Goal: Information Seeking & Learning: Learn about a topic

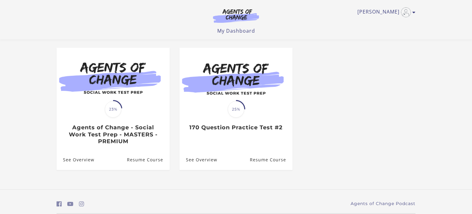
scroll to position [49, 0]
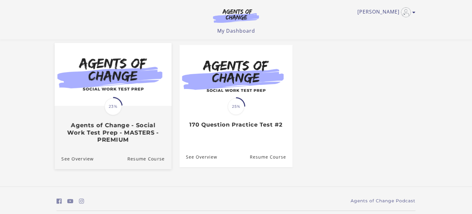
click at [149, 58] on img at bounding box center [113, 74] width 117 height 63
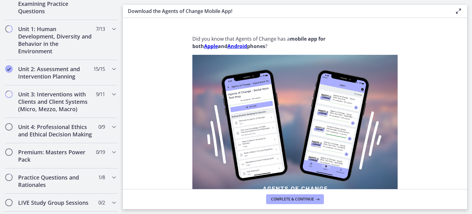
scroll to position [400, 0]
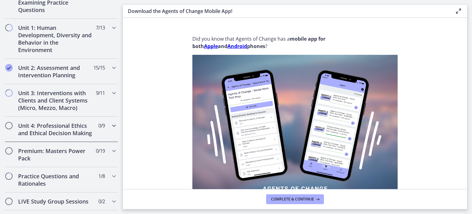
click at [71, 123] on h2 "Unit 4: Professional Ethics and Ethical Decision Making" at bounding box center [55, 129] width 75 height 15
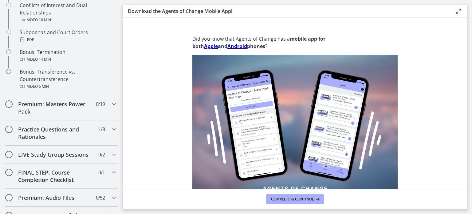
scroll to position [156, 0]
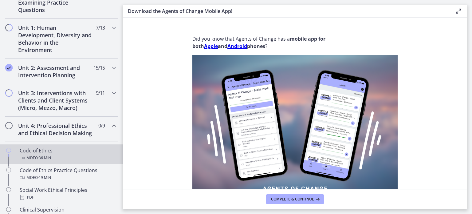
click at [55, 149] on div "Code of Ethics Video · 36 min" at bounding box center [68, 154] width 96 height 15
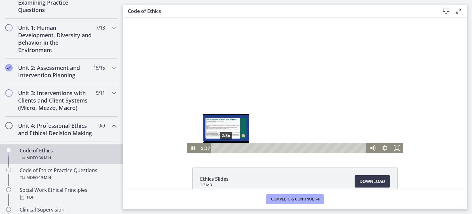
drag, startPoint x: 223, startPoint y: 148, endPoint x: 226, endPoint y: 149, distance: 3.4
click at [226, 149] on div "Playbar" at bounding box center [225, 147] width 3 height 3
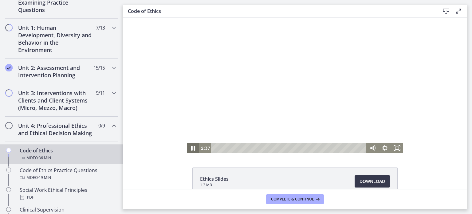
click at [193, 148] on icon "Pause" at bounding box center [193, 148] width 15 height 13
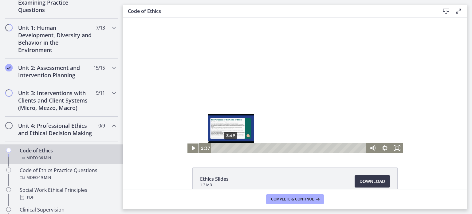
click at [231, 148] on div "3:49" at bounding box center [290, 148] width 148 height 10
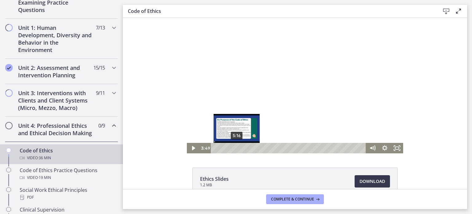
click at [237, 149] on div "5:16" at bounding box center [290, 148] width 148 height 10
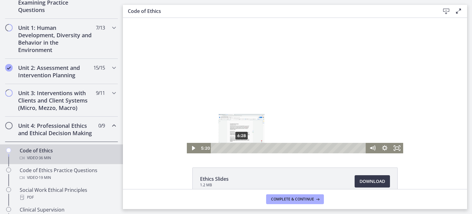
click at [242, 148] on div "6:28" at bounding box center [290, 148] width 148 height 10
click at [250, 146] on div "8:31" at bounding box center [290, 148] width 148 height 10
click at [245, 148] on div "7:23" at bounding box center [290, 148] width 148 height 10
click at [249, 148] on div "8:22" at bounding box center [290, 148] width 148 height 10
click at [246, 148] on div "7:32" at bounding box center [290, 148] width 148 height 10
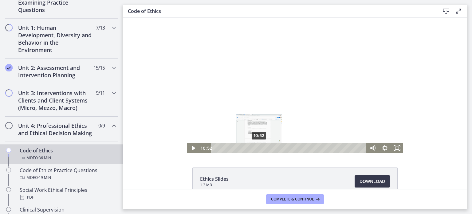
click at [260, 147] on div "10:52" at bounding box center [290, 148] width 148 height 10
click at [249, 149] on div "8:22" at bounding box center [290, 148] width 148 height 10
click at [245, 149] on div "7:14" at bounding box center [290, 148] width 148 height 10
click at [249, 147] on div "8:13" at bounding box center [290, 148] width 148 height 10
click at [254, 149] on div "9:35" at bounding box center [290, 148] width 148 height 10
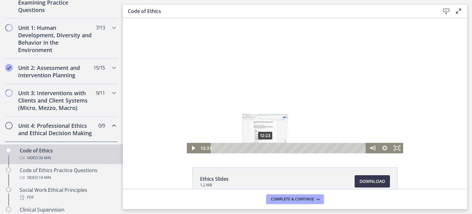
click at [266, 147] on div "12:23" at bounding box center [290, 148] width 148 height 10
click at [273, 146] on div "14:12" at bounding box center [290, 148] width 148 height 10
click at [278, 149] on div "15:25" at bounding box center [290, 148] width 148 height 10
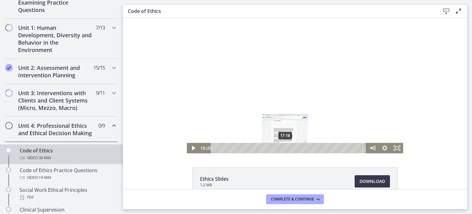
click at [285, 147] on div "17:18" at bounding box center [290, 148] width 148 height 10
click at [282, 147] on div "16:28" at bounding box center [290, 148] width 148 height 10
click at [283, 149] on div "16:33" at bounding box center [290, 148] width 148 height 10
click at [288, 148] on div "17:55" at bounding box center [290, 148] width 148 height 10
click at [293, 146] on div "19:03" at bounding box center [290, 148] width 148 height 10
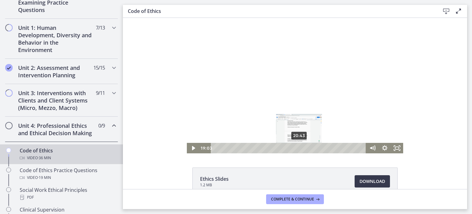
click at [300, 149] on div "20:43" at bounding box center [290, 148] width 148 height 10
click at [307, 149] on div "22:32" at bounding box center [290, 148] width 148 height 10
click at [312, 148] on div "23:54" at bounding box center [290, 148] width 148 height 10
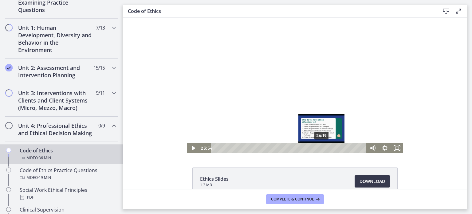
click at [322, 147] on div "26:19" at bounding box center [290, 148] width 148 height 10
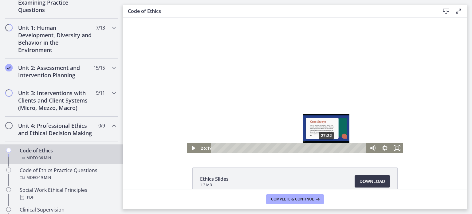
click at [328, 148] on div "27:32" at bounding box center [290, 148] width 148 height 10
click at [332, 147] on div "28:45" at bounding box center [290, 148] width 148 height 10
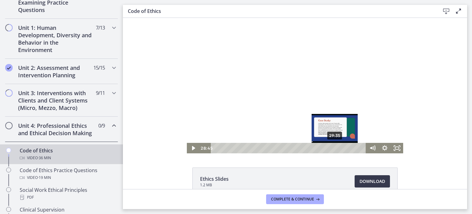
click at [336, 148] on div "29:35" at bounding box center [290, 148] width 148 height 10
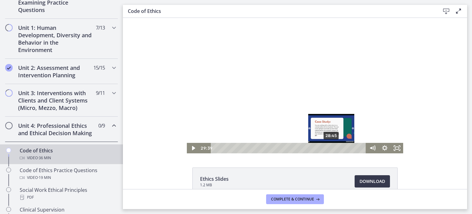
click at [332, 148] on div "28:45" at bounding box center [290, 148] width 148 height 10
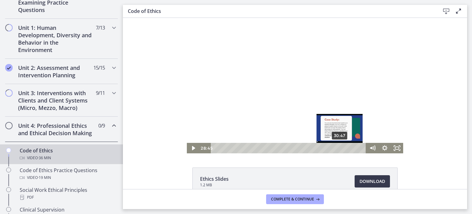
click at [340, 149] on div "30:47" at bounding box center [290, 148] width 148 height 10
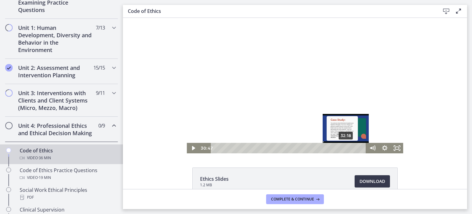
click at [347, 148] on div "32:18" at bounding box center [290, 148] width 148 height 10
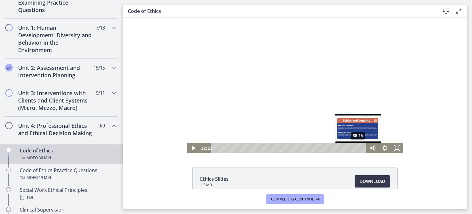
click at [359, 149] on div "35:16" at bounding box center [290, 148] width 148 height 10
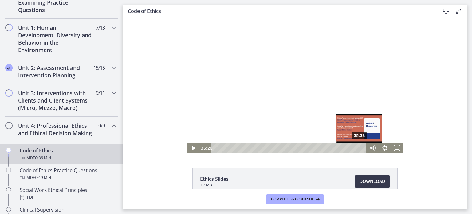
click at [360, 148] on div "35:38" at bounding box center [290, 148] width 148 height 10
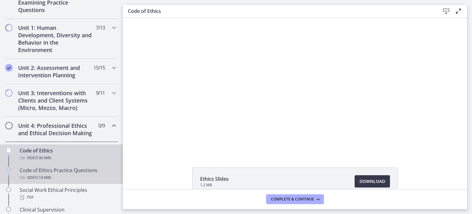
click at [69, 173] on div "Code of Ethics Practice Questions Video · 19 min" at bounding box center [68, 173] width 96 height 15
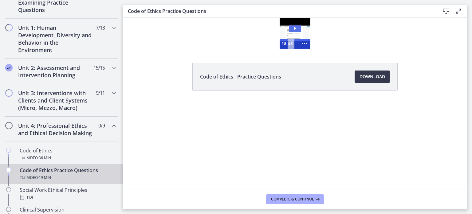
click at [295, 28] on icon "Play Video: cbe66putov91j64ic120.mp4" at bounding box center [295, 28] width 2 height 3
click at [303, 43] on icon "Show more buttons" at bounding box center [305, 44] width 12 height 10
click at [292, 43] on icon "Fullscreen" at bounding box center [293, 44] width 12 height 10
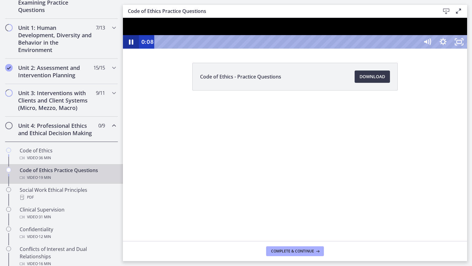
click at [131, 49] on icon "Pause" at bounding box center [131, 42] width 16 height 14
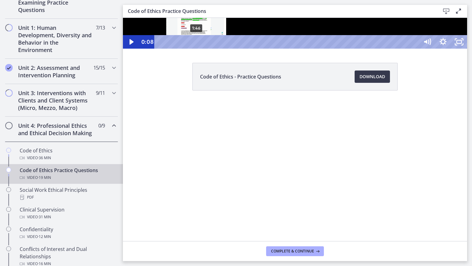
click at [197, 49] on div "1:46" at bounding box center [287, 42] width 255 height 14
click at [205, 49] on div "2:10" at bounding box center [287, 42] width 255 height 14
click at [208, 49] on div "2:21" at bounding box center [287, 42] width 255 height 14
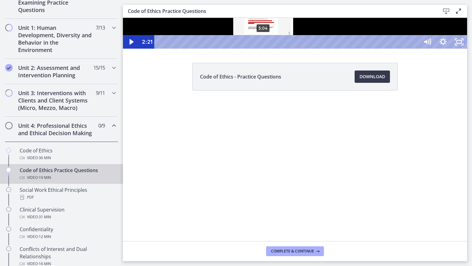
click at [264, 49] on div "5:04" at bounding box center [287, 42] width 255 height 14
click at [267, 49] on div "5:14" at bounding box center [287, 42] width 255 height 14
click at [271, 49] on div "5:26" at bounding box center [287, 42] width 255 height 14
click at [279, 49] on div "5:50" at bounding box center [287, 42] width 255 height 14
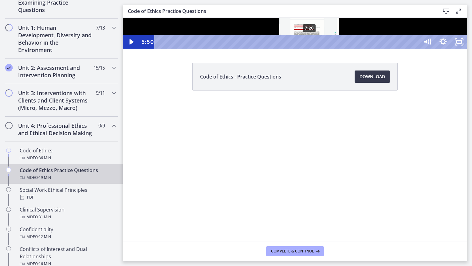
click at [310, 49] on div "7:20" at bounding box center [287, 42] width 255 height 14
click at [318, 49] on div "7:44" at bounding box center [287, 42] width 255 height 14
click at [324, 49] on div "8:00" at bounding box center [287, 42] width 255 height 14
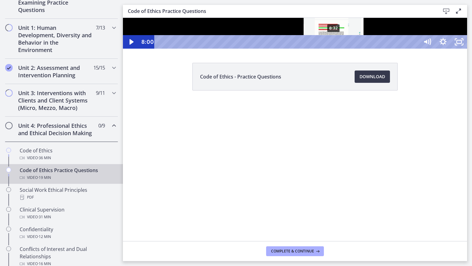
click at [334, 49] on div "8:32" at bounding box center [287, 42] width 255 height 14
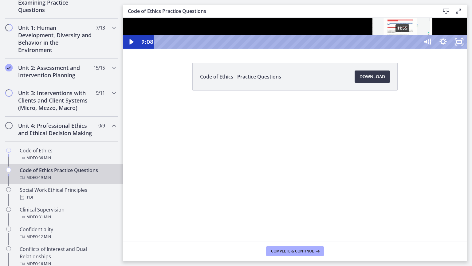
click at [403, 49] on div "11:55" at bounding box center [287, 42] width 255 height 14
click at [409, 49] on div "12:13" at bounding box center [287, 42] width 255 height 14
click at [405, 49] on div "12:04" at bounding box center [287, 42] width 255 height 14
click at [407, 44] on div "Playbar" at bounding box center [405, 42] width 5 height 5
click at [411, 49] on div "12:16" at bounding box center [287, 42] width 255 height 14
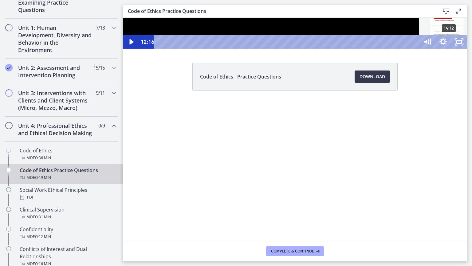
click at [416, 49] on div "14:12" at bounding box center [287, 42] width 255 height 14
click at [416, 49] on div "14:32" at bounding box center [287, 42] width 255 height 14
click at [416, 49] on div "15:16" at bounding box center [287, 42] width 255 height 14
click at [416, 49] on div "15:08" at bounding box center [287, 42] width 255 height 14
click at [416, 49] on div "14:55" at bounding box center [287, 42] width 255 height 14
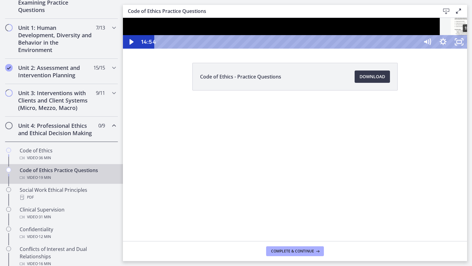
click at [416, 49] on div "15:13" at bounding box center [287, 42] width 255 height 14
click at [416, 49] on div "15:33" at bounding box center [287, 42] width 255 height 14
click at [416, 49] on div "16:08" at bounding box center [287, 42] width 255 height 14
click at [416, 49] on div "16:21" at bounding box center [287, 42] width 255 height 14
click at [416, 49] on div "16:37" at bounding box center [287, 42] width 255 height 14
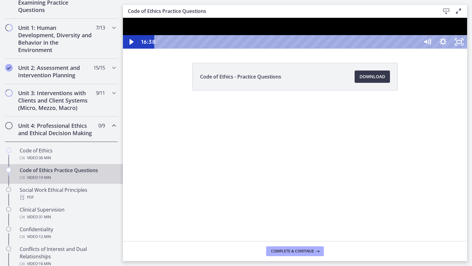
click at [416, 49] on div "16:57" at bounding box center [287, 42] width 255 height 14
click at [416, 49] on div "17:14" at bounding box center [287, 42] width 255 height 14
click at [416, 49] on div "17:28" at bounding box center [287, 42] width 255 height 14
click at [416, 49] on div "17:34" at bounding box center [287, 42] width 255 height 14
click at [467, 49] on icon "Unfullscreen" at bounding box center [459, 42] width 16 height 14
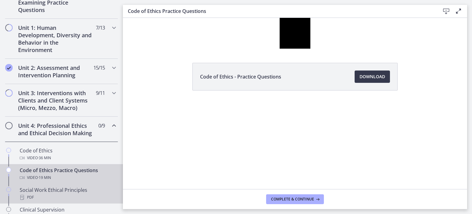
click at [57, 194] on div "PDF" at bounding box center [68, 196] width 96 height 7
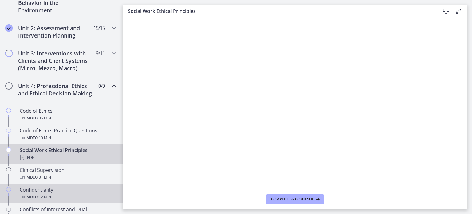
scroll to position [196, 0]
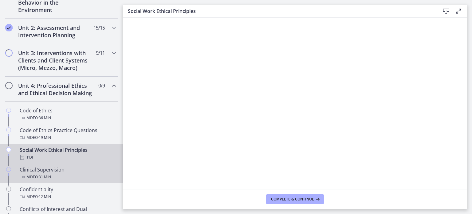
click at [59, 173] on div "Video · 31 min" at bounding box center [68, 176] width 96 height 7
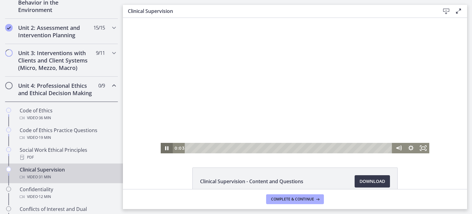
click at [167, 147] on icon "Pause" at bounding box center [167, 148] width 12 height 10
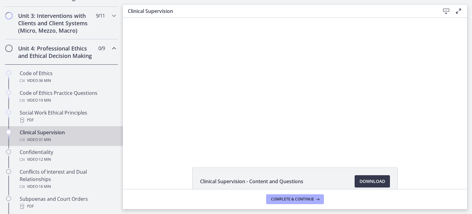
scroll to position [235, 0]
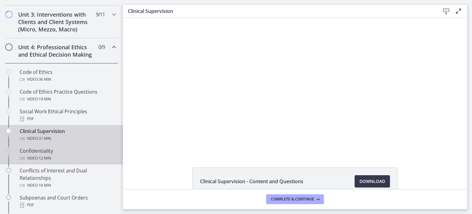
click at [56, 151] on div "Confidentiality Video · 12 min" at bounding box center [68, 154] width 96 height 15
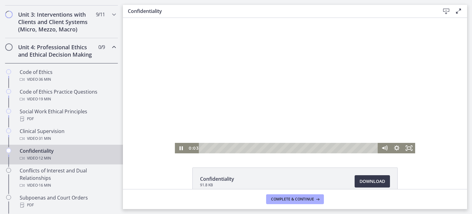
click at [208, 149] on div "Playbar" at bounding box center [290, 148] width 172 height 10
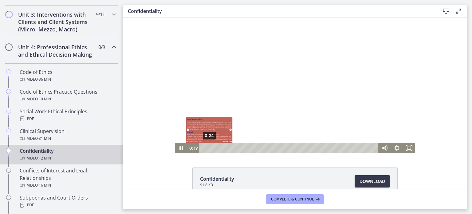
click at [210, 149] on div "0:24" at bounding box center [290, 148] width 172 height 10
click at [216, 149] on div "0:48" at bounding box center [290, 148] width 172 height 10
click at [219, 149] on div "1:02" at bounding box center [290, 148] width 172 height 10
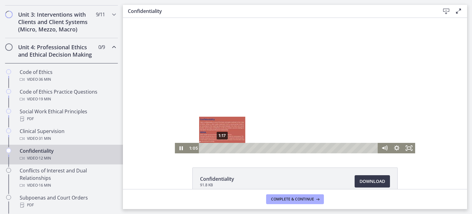
click at [223, 149] on div "1:17" at bounding box center [290, 148] width 172 height 10
click at [227, 149] on div "1:36" at bounding box center [290, 148] width 172 height 10
click at [232, 149] on div "1:57" at bounding box center [290, 148] width 172 height 10
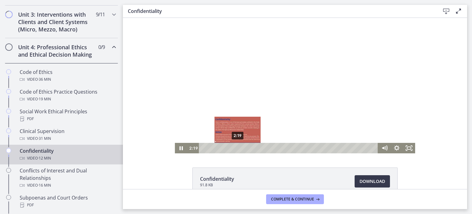
click at [238, 149] on div "2:19" at bounding box center [290, 148] width 172 height 10
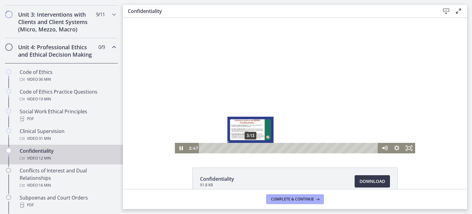
click at [251, 147] on div "3:13" at bounding box center [290, 148] width 172 height 10
click at [256, 148] on div "3:33" at bounding box center [290, 148] width 172 height 10
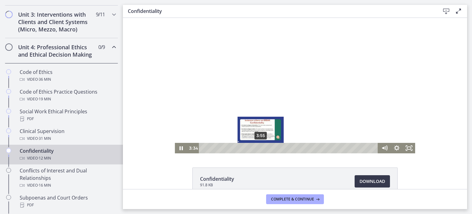
click at [261, 149] on div "3:55" at bounding box center [290, 148] width 172 height 10
click at [266, 149] on div "4:12" at bounding box center [290, 148] width 172 height 10
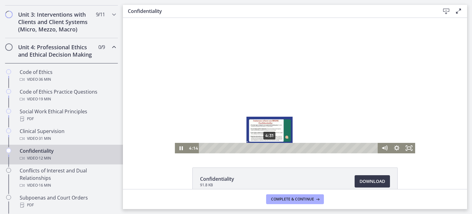
click at [271, 149] on div "4:31" at bounding box center [290, 148] width 172 height 10
click at [276, 149] on div "4:54" at bounding box center [290, 148] width 172 height 10
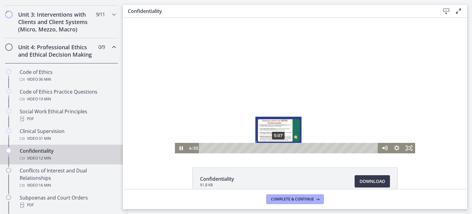
click at [280, 149] on div "5:07" at bounding box center [290, 148] width 172 height 10
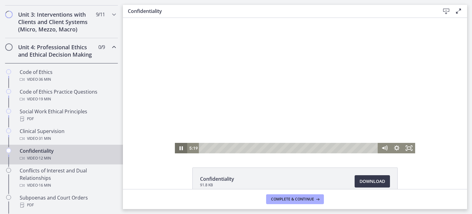
click at [178, 149] on icon "Pause" at bounding box center [181, 148] width 12 height 10
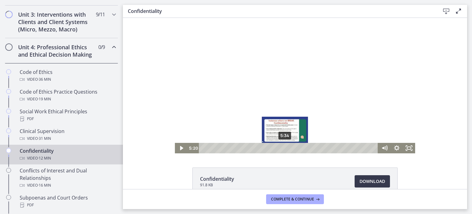
click at [286, 148] on div "5:34" at bounding box center [290, 148] width 172 height 10
click at [291, 149] on div "5:56" at bounding box center [290, 148] width 172 height 10
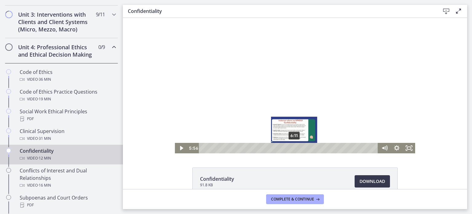
click at [295, 148] on div "6:11" at bounding box center [290, 148] width 172 height 10
click at [299, 149] on div "6:30" at bounding box center [290, 148] width 172 height 10
click at [303, 149] on div "6:43" at bounding box center [290, 148] width 172 height 10
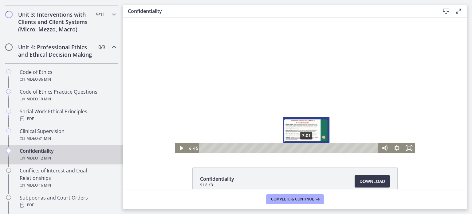
click at [307, 149] on div "7:01" at bounding box center [290, 148] width 172 height 10
click at [312, 149] on div "7:20" at bounding box center [290, 148] width 172 height 10
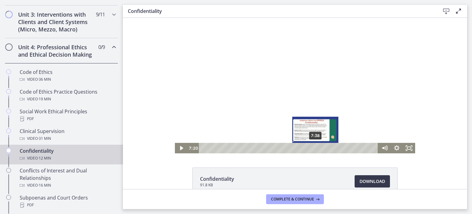
click at [316, 149] on div "7:38" at bounding box center [290, 148] width 172 height 10
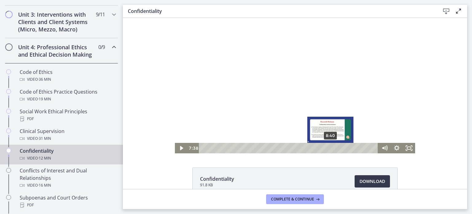
click at [331, 148] on div "8:40" at bounding box center [290, 148] width 172 height 10
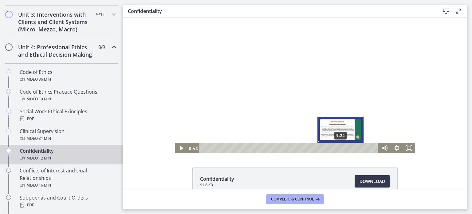
click at [341, 149] on div "9:22" at bounding box center [290, 148] width 172 height 10
click at [349, 148] on div "9:54" at bounding box center [290, 148] width 172 height 10
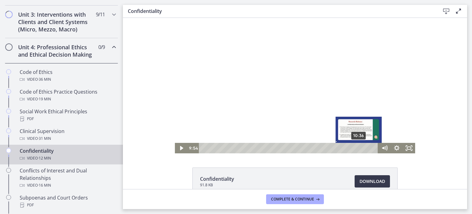
click at [360, 149] on div "10:36" at bounding box center [290, 148] width 172 height 10
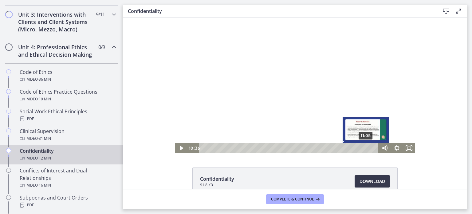
click at [367, 149] on div "11:05" at bounding box center [290, 148] width 172 height 10
click at [372, 149] on div "11:31" at bounding box center [290, 148] width 172 height 10
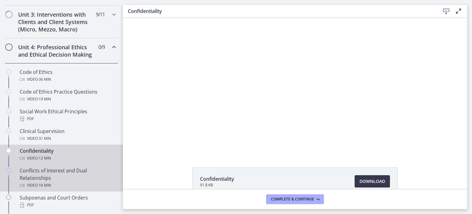
click at [68, 176] on div "Conflicts of Interest and Dual Relationships Video · 16 min" at bounding box center [68, 178] width 96 height 22
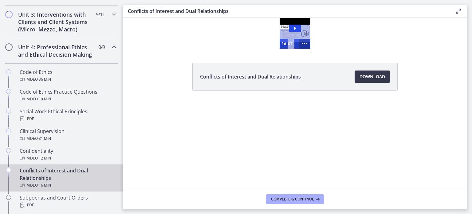
click at [305, 43] on icon "Show more buttons" at bounding box center [305, 44] width 12 height 10
click at [305, 43] on icon "Show fewer buttons" at bounding box center [305, 44] width 14 height 12
click at [305, 43] on icon "Show more buttons" at bounding box center [305, 44] width 12 height 10
click at [292, 44] on icon "Fullscreen" at bounding box center [293, 44] width 12 height 10
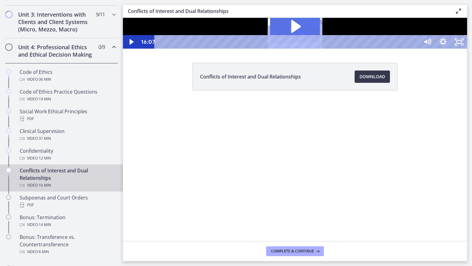
click at [320, 42] on icon "Play Video: cthlvd1d06jc72h4kvd0.mp4" at bounding box center [295, 26] width 50 height 32
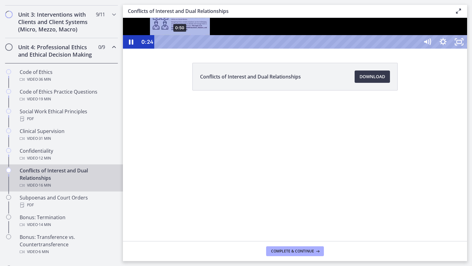
click at [180, 49] on div "0:50" at bounding box center [287, 42] width 255 height 14
click at [191, 49] on div "1:16" at bounding box center [287, 42] width 255 height 14
click at [204, 49] on div "1:50" at bounding box center [287, 42] width 255 height 14
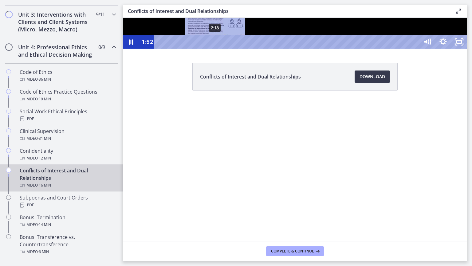
click at [215, 49] on div "2:18" at bounding box center [287, 42] width 255 height 14
click at [227, 49] on div "2:49" at bounding box center [287, 42] width 255 height 14
click at [236, 49] on div "3:10" at bounding box center [287, 42] width 255 height 14
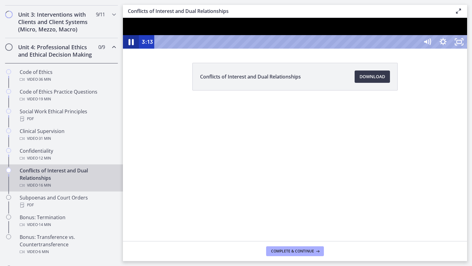
click at [131, 50] on icon "Pause" at bounding box center [130, 42] width 19 height 16
click at [249, 49] on div "3:43" at bounding box center [287, 42] width 255 height 14
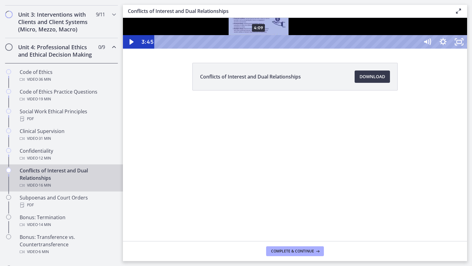
click at [259, 49] on div "4:09" at bounding box center [287, 42] width 255 height 14
click at [269, 49] on div "4:34" at bounding box center [287, 42] width 255 height 14
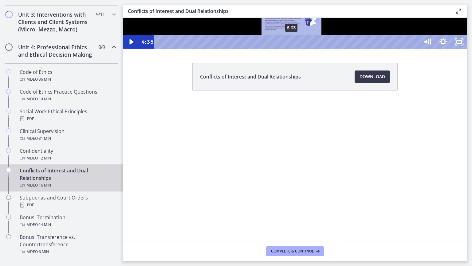
click at [292, 49] on div "5:33" at bounding box center [287, 42] width 255 height 14
click at [269, 49] on div "4:34" at bounding box center [287, 42] width 255 height 14
click at [284, 49] on div "5:12" at bounding box center [287, 42] width 255 height 14
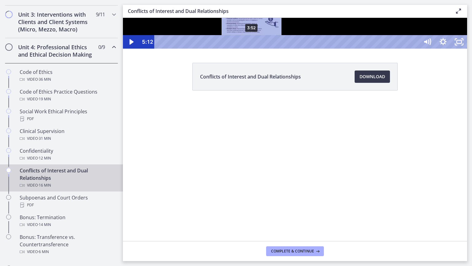
click at [252, 49] on div "3:52" at bounding box center [287, 42] width 255 height 14
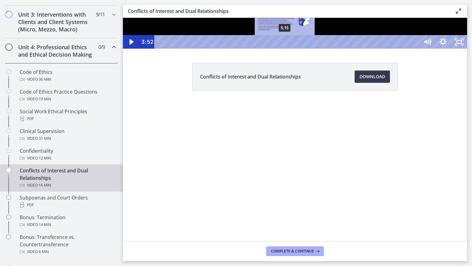
click at [286, 49] on div "5:15" at bounding box center [287, 42] width 255 height 14
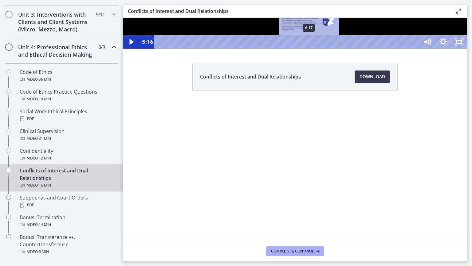
click at [310, 49] on div "6:17" at bounding box center [287, 42] width 255 height 14
click at [320, 49] on div "6:42" at bounding box center [287, 42] width 255 height 14
click at [332, 49] on div "7:14" at bounding box center [287, 42] width 255 height 14
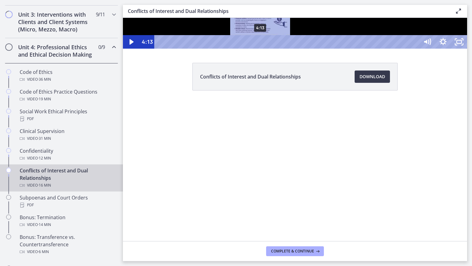
click at [261, 49] on div "4:13" at bounding box center [287, 42] width 255 height 14
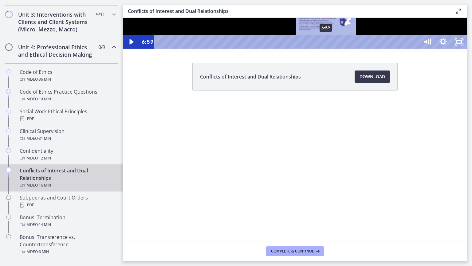
click at [327, 49] on div "6:59" at bounding box center [287, 42] width 255 height 14
click at [332, 49] on div "7:13" at bounding box center [287, 42] width 255 height 14
click at [346, 49] on div "7:48" at bounding box center [287, 42] width 255 height 14
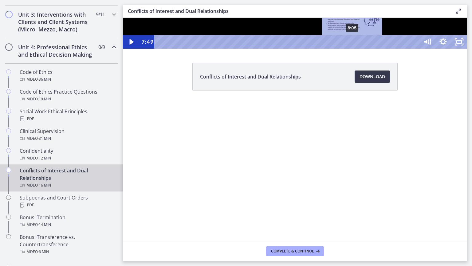
click at [353, 49] on div "8:05" at bounding box center [287, 42] width 255 height 14
click at [359, 49] on div "8:20" at bounding box center [287, 42] width 255 height 14
click at [368, 49] on div "8:43" at bounding box center [287, 42] width 255 height 14
click at [375, 49] on div "9:01" at bounding box center [287, 42] width 255 height 14
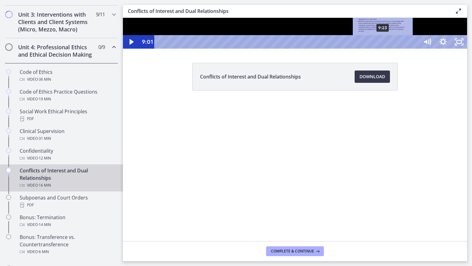
click at [384, 49] on div "9:23" at bounding box center [287, 42] width 255 height 14
click at [392, 49] on div "9:46" at bounding box center [287, 42] width 255 height 14
click at [401, 49] on div "10:07" at bounding box center [287, 42] width 255 height 14
click at [408, 49] on div "10:25" at bounding box center [287, 42] width 255 height 14
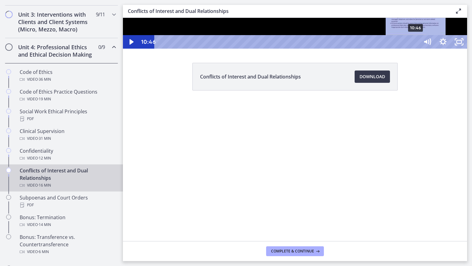
click at [416, 49] on div "10:46" at bounding box center [287, 42] width 255 height 14
click at [416, 49] on div "11:10" at bounding box center [287, 42] width 255 height 14
click at [416, 49] on div "11:33" at bounding box center [287, 42] width 255 height 14
click at [416, 49] on div "11:51" at bounding box center [287, 42] width 255 height 14
click at [416, 49] on div "12:10" at bounding box center [287, 42] width 255 height 14
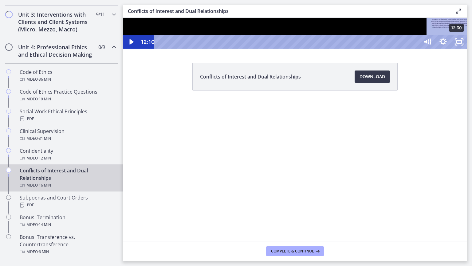
click at [416, 49] on div "12:30" at bounding box center [287, 42] width 255 height 14
click at [416, 49] on div "12:47" at bounding box center [287, 42] width 255 height 14
click at [416, 49] on div "13:13" at bounding box center [287, 42] width 255 height 14
click at [416, 49] on div "14:02" at bounding box center [287, 42] width 255 height 14
click at [416, 49] on div "14:19" at bounding box center [287, 42] width 255 height 14
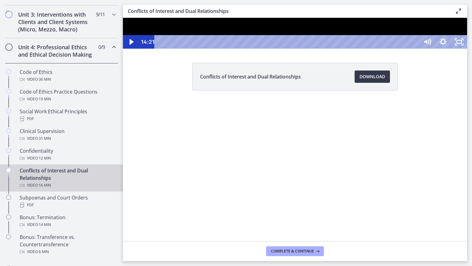
click at [416, 49] on div "14:38" at bounding box center [287, 42] width 255 height 14
click at [416, 49] on div "15:02" at bounding box center [287, 42] width 255 height 14
click at [416, 49] on div "15:23" at bounding box center [287, 42] width 255 height 14
click at [467, 49] on icon "Unfullscreen" at bounding box center [459, 42] width 16 height 14
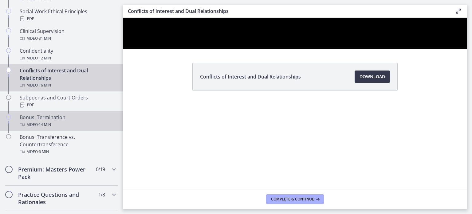
scroll to position [336, 0]
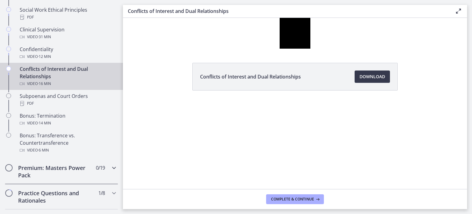
click at [71, 165] on h2 "Premium: Masters Power Pack" at bounding box center [55, 171] width 75 height 15
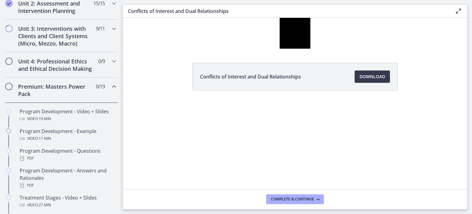
scroll to position [220, 0]
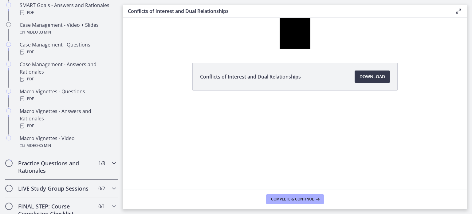
click at [65, 159] on h2 "Practice Questions and Rationales" at bounding box center [55, 166] width 75 height 15
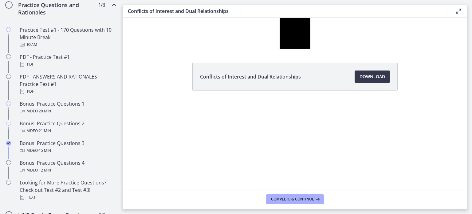
scroll to position [326, 0]
